Goal: Task Accomplishment & Management: Use online tool/utility

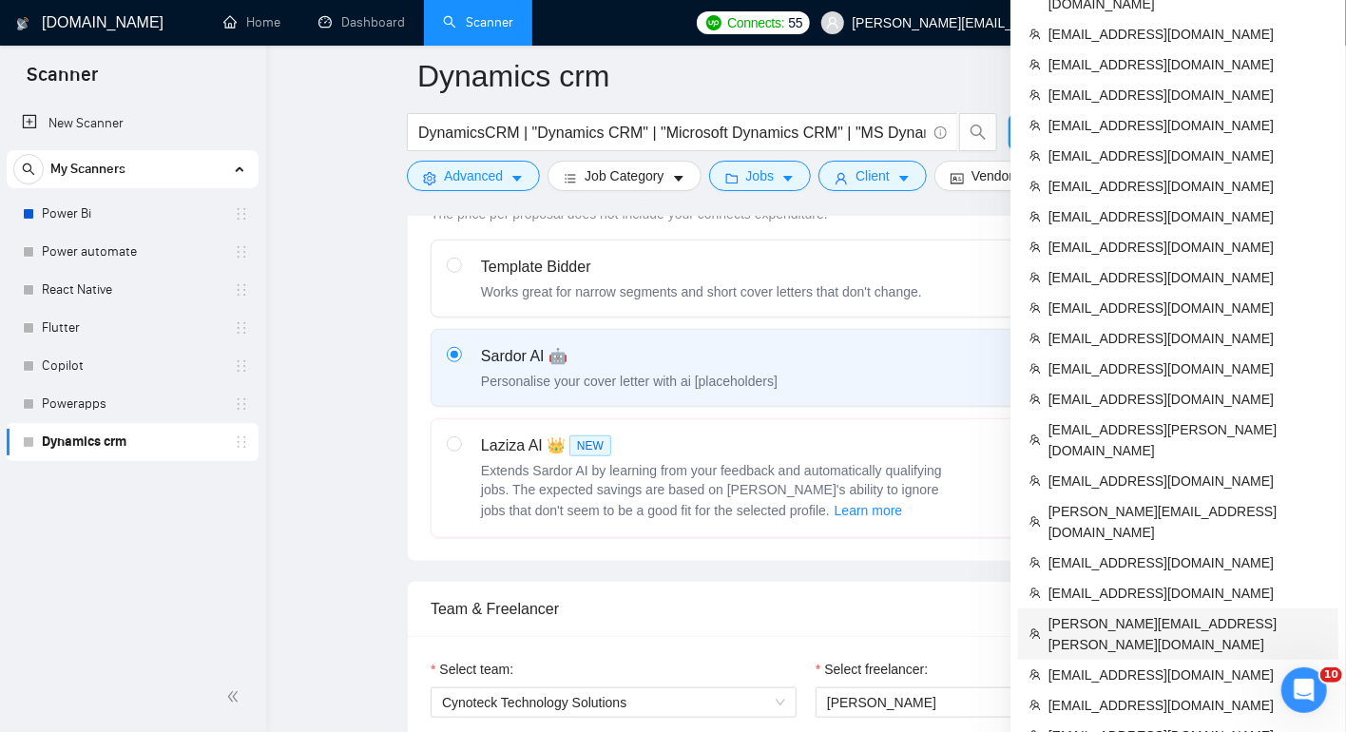
scroll to position [600, 0]
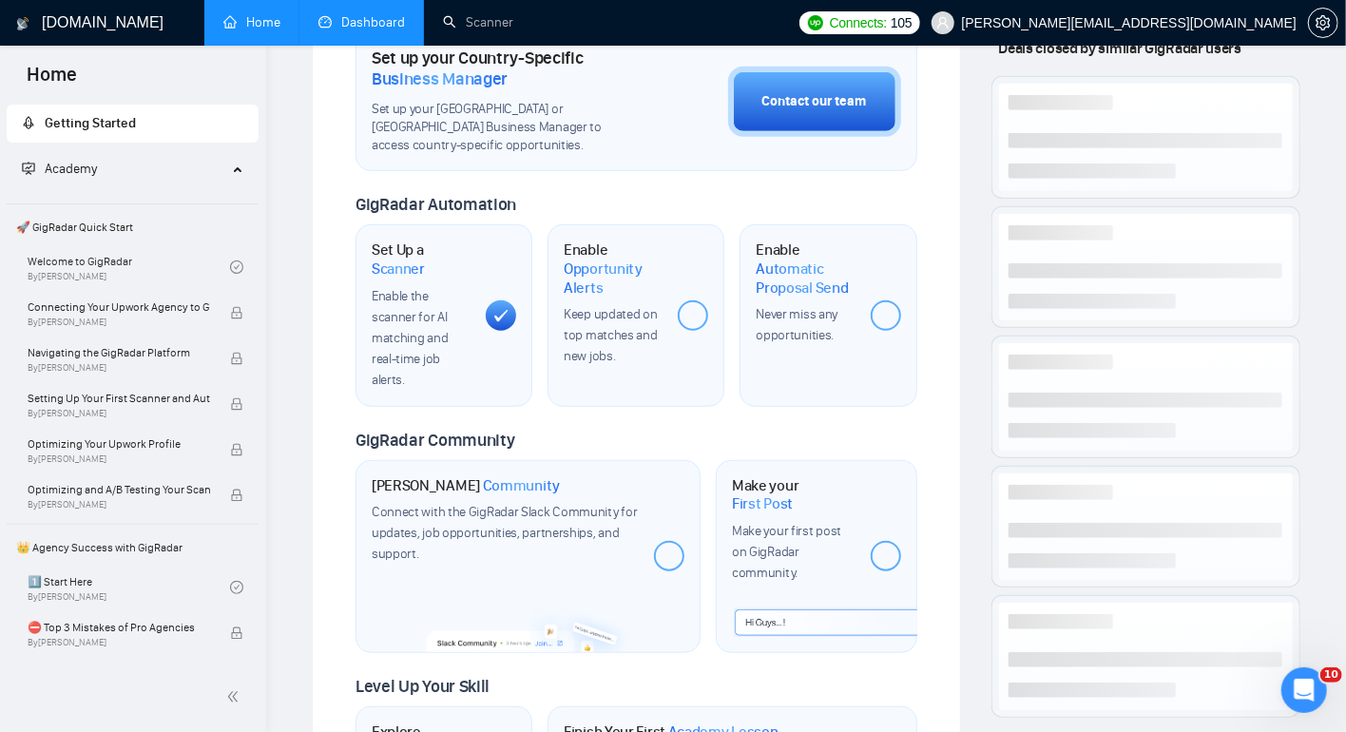
click at [339, 18] on link "Dashboard" at bounding box center [361, 22] width 86 height 16
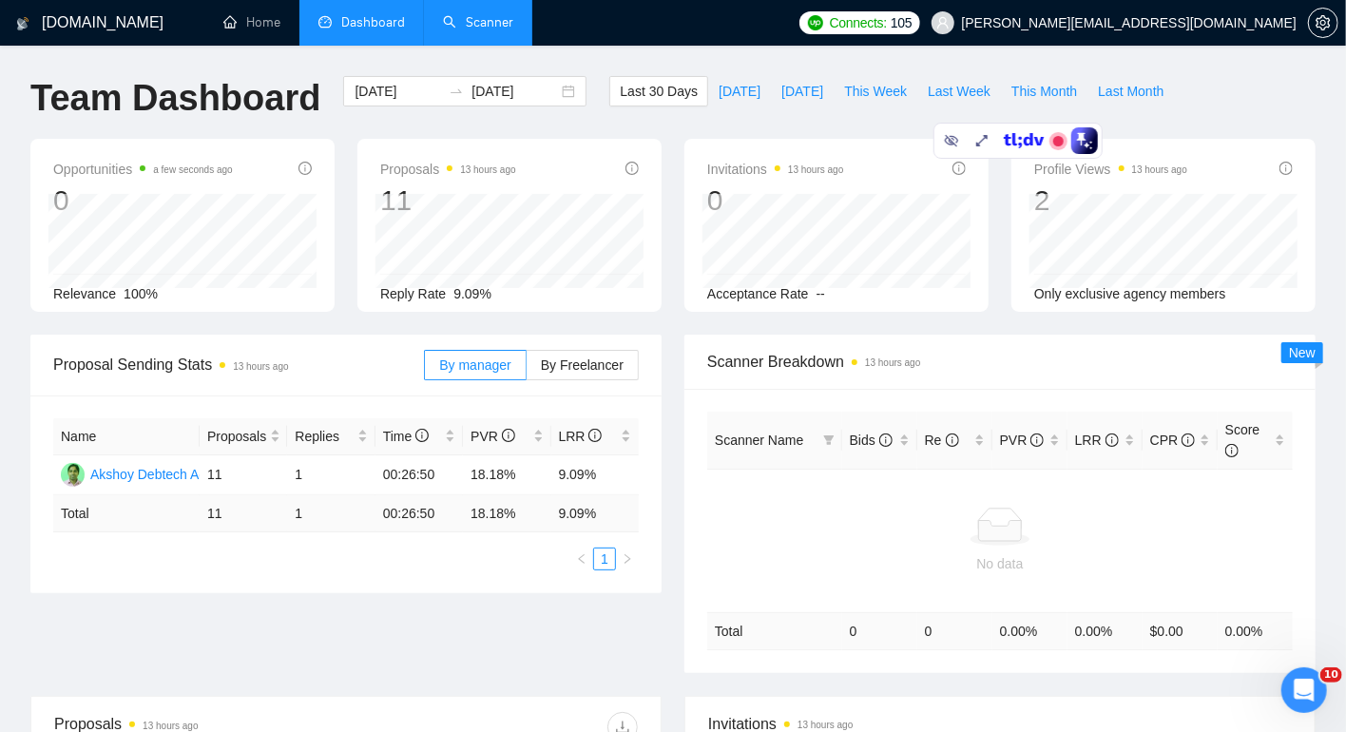
click at [463, 30] on link "Scanner" at bounding box center [478, 22] width 70 height 16
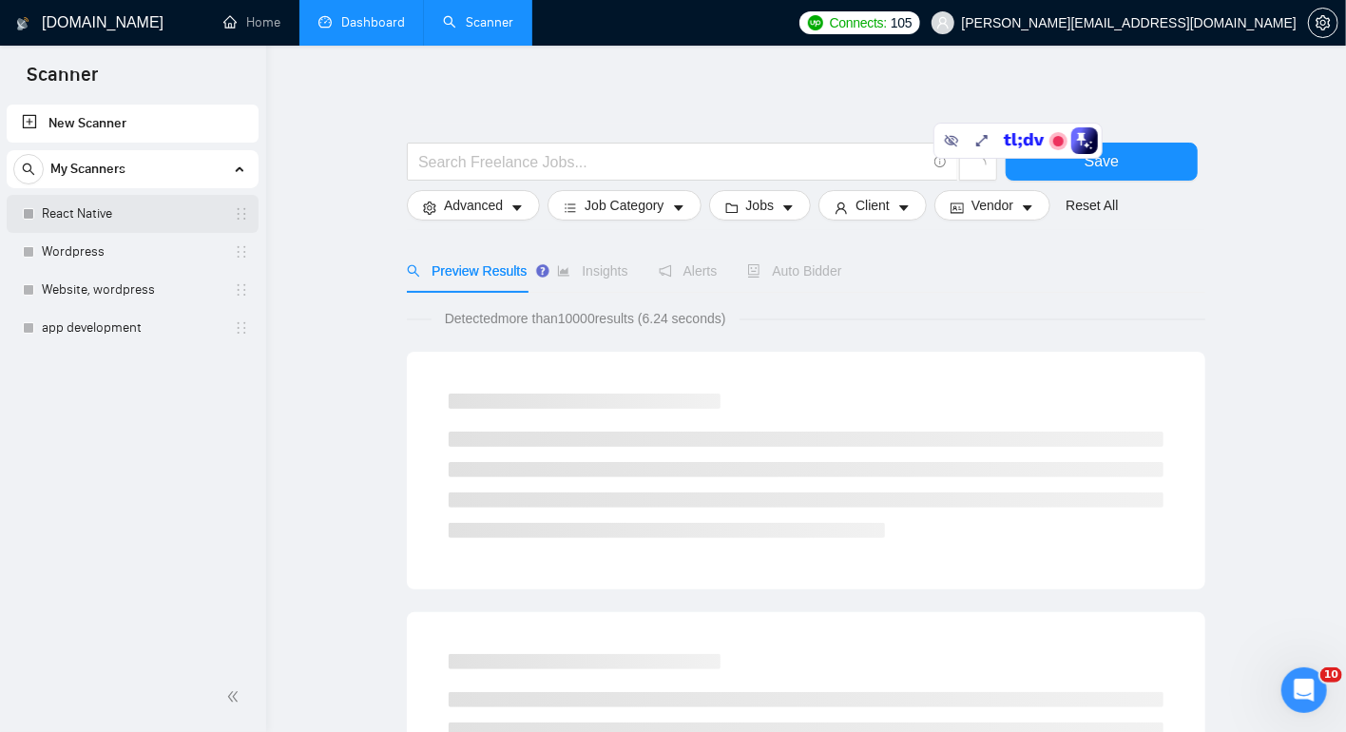
click at [152, 210] on link "React Native" at bounding box center [132, 214] width 181 height 38
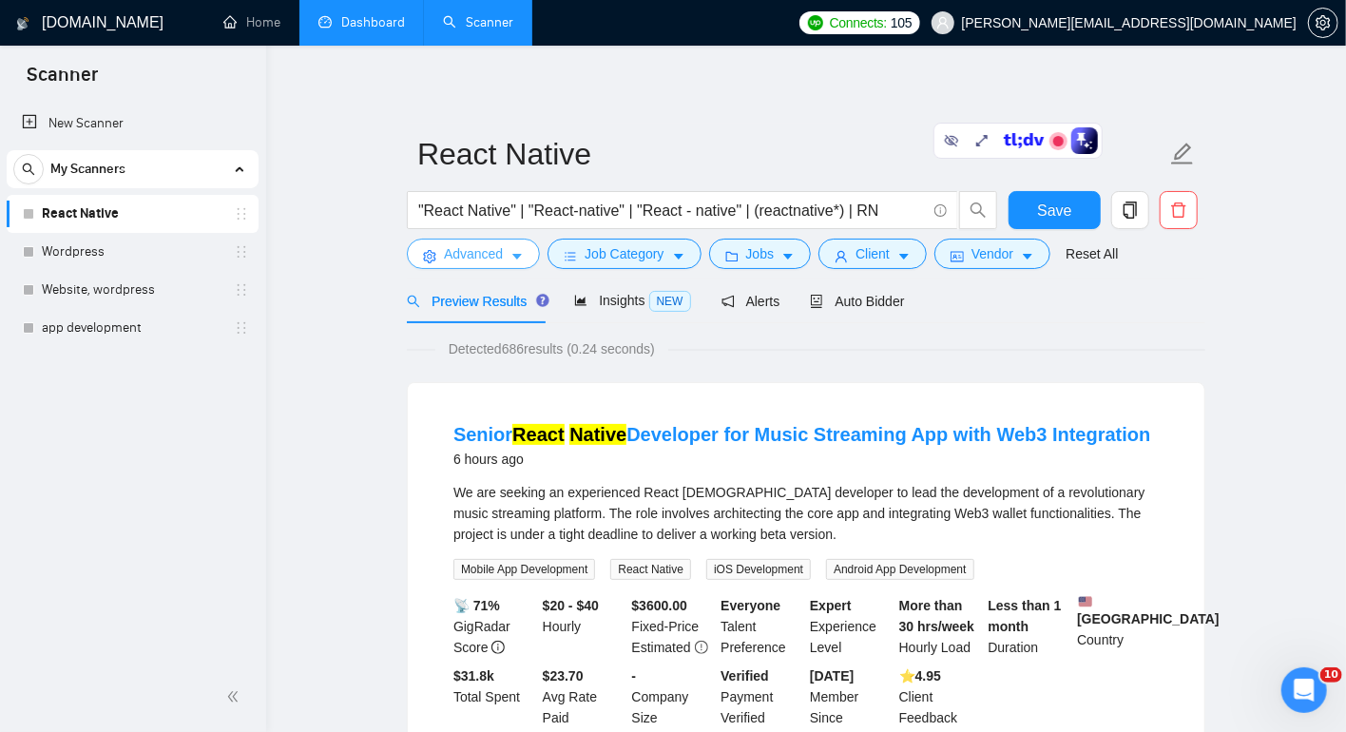
click at [520, 244] on button "Advanced" at bounding box center [473, 254] width 133 height 30
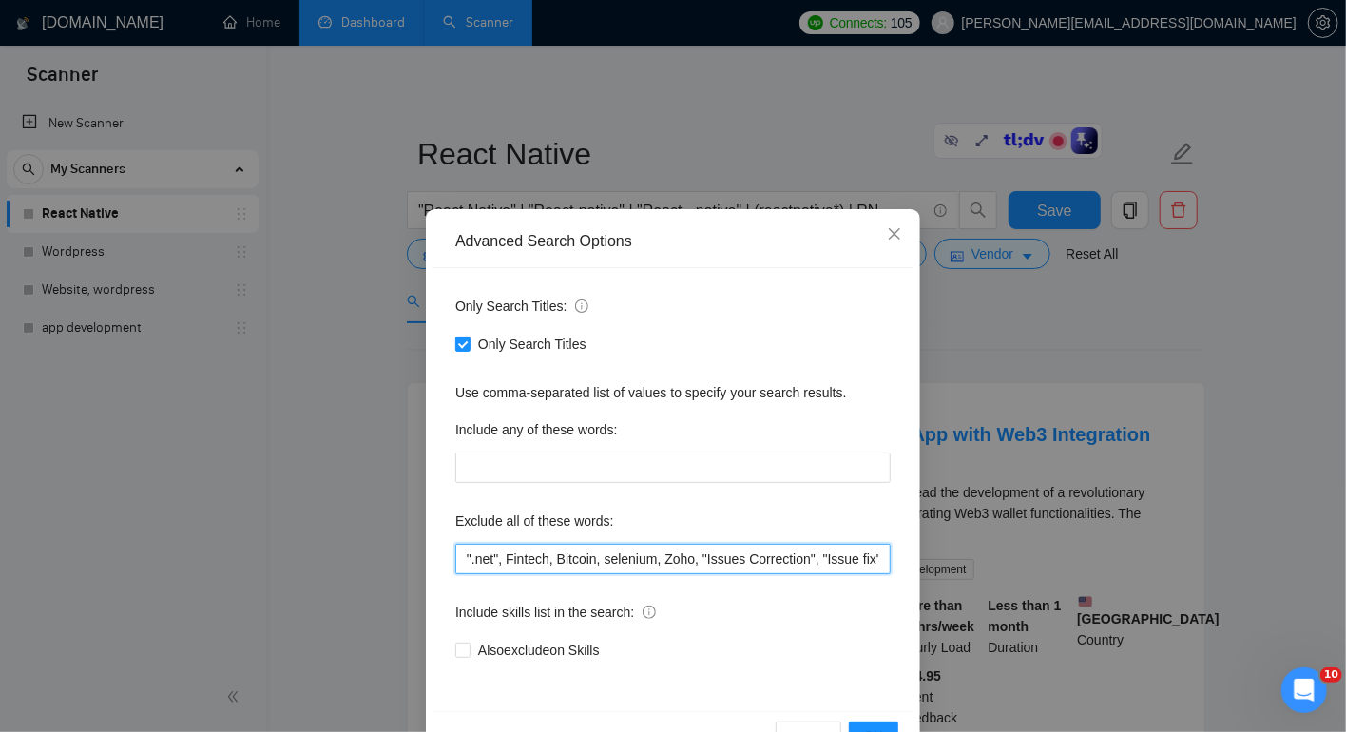
scroll to position [0, 203]
drag, startPoint x: 774, startPoint y: 564, endPoint x: 975, endPoint y: 563, distance: 201.5
click at [975, 563] on div "Advanced Search Options Only Search Titles: Only Search Titles Use comma-separa…" at bounding box center [673, 366] width 1346 height 732
click at [696, 555] on input "".net", Fintech, Bitcoin, selenium, Zoho, "Issues Correction", "Issue fix", (Cr…" at bounding box center [672, 559] width 435 height 30
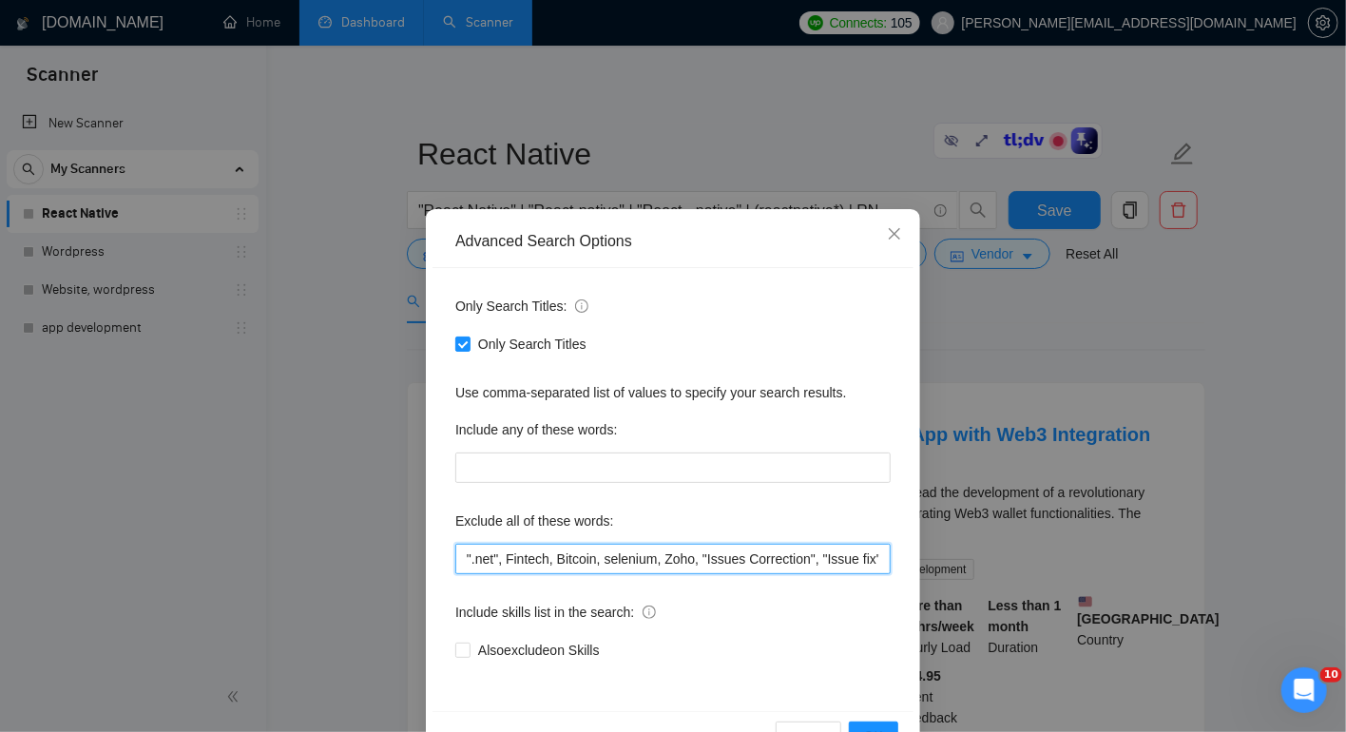
drag, startPoint x: 526, startPoint y: 561, endPoint x: 409, endPoint y: 559, distance: 117.8
click at [409, 559] on div "Advanced Search Options Only Search Titles: Only Search Titles Use comma-separa…" at bounding box center [673, 366] width 1346 height 732
click at [891, 231] on icon "close" at bounding box center [893, 233] width 11 height 11
